Goal: Task Accomplishment & Management: Manage account settings

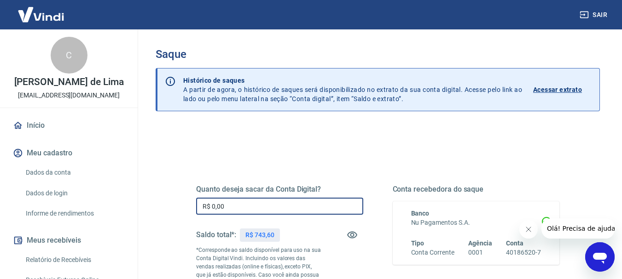
click at [266, 205] on input "R$ 0,00" at bounding box center [279, 206] width 167 height 17
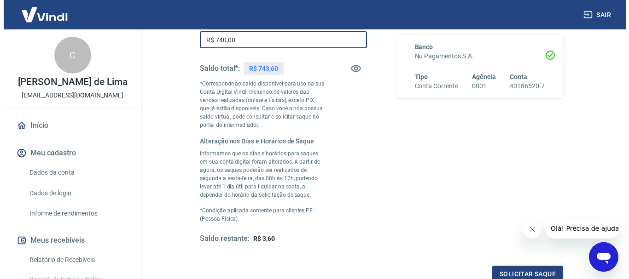
scroll to position [255, 0]
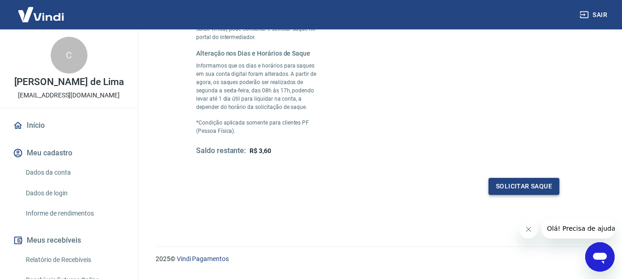
type input "R$ 740,00"
click at [533, 194] on button "Solicitar saque" at bounding box center [523, 186] width 71 height 17
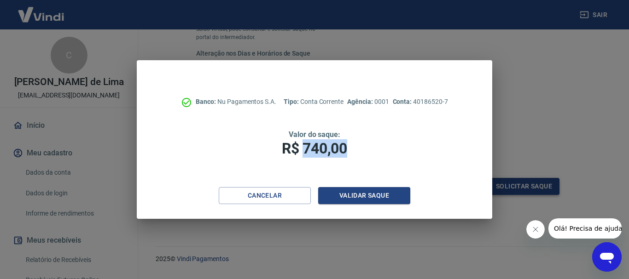
click at [533, 194] on div "Banco: Nu Pagamentos S.A. Tipo: Conta Corrente Agência: 0001 Conta: 40186520-7 …" at bounding box center [314, 139] width 629 height 279
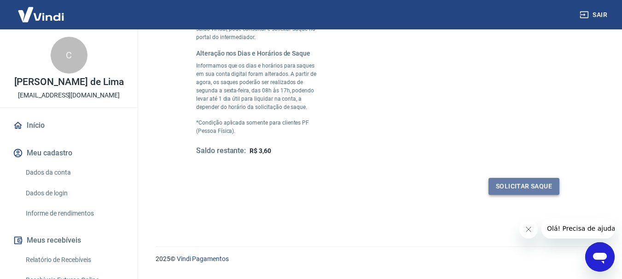
click at [530, 193] on button "Solicitar saque" at bounding box center [523, 186] width 71 height 17
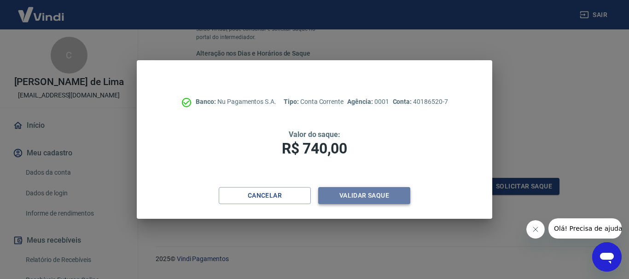
click at [373, 194] on button "Validar saque" at bounding box center [364, 195] width 92 height 17
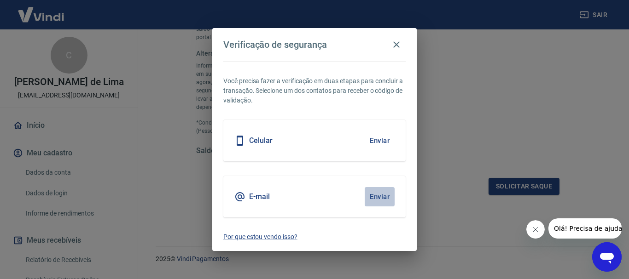
click at [375, 190] on button "Enviar" at bounding box center [380, 196] width 30 height 19
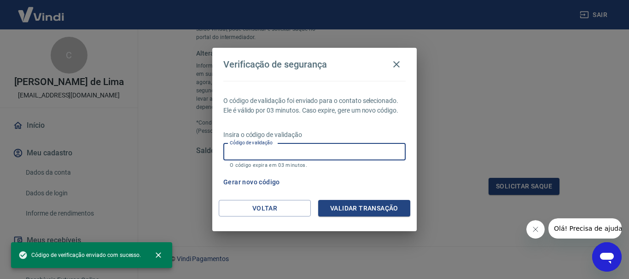
click at [257, 158] on input "Código de validação" at bounding box center [314, 152] width 182 height 17
paste input "607751"
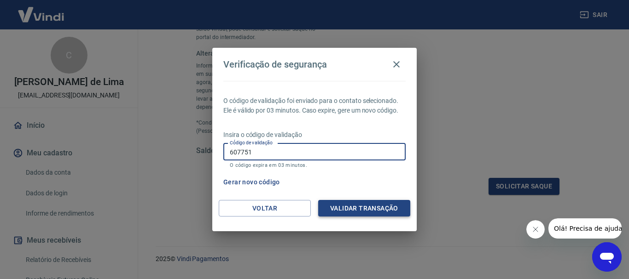
type input "607751"
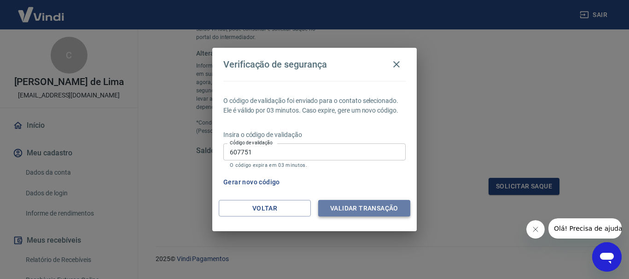
click at [369, 210] on button "Validar transação" at bounding box center [364, 208] width 92 height 17
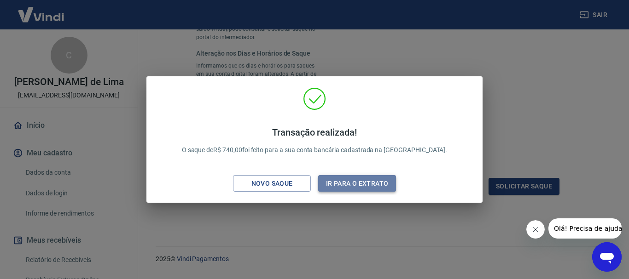
click at [360, 185] on button "Ir para o extrato" at bounding box center [357, 183] width 78 height 17
